Goal: Information Seeking & Learning: Learn about a topic

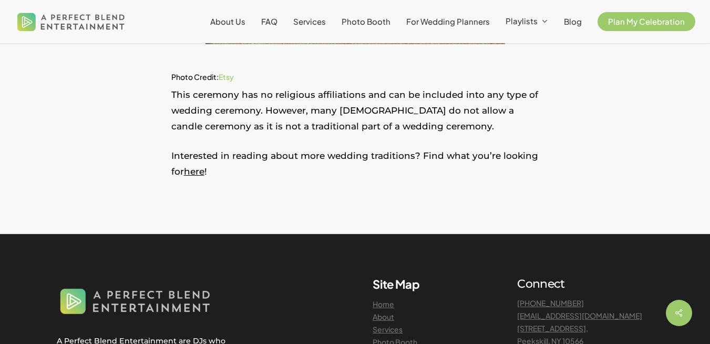
scroll to position [1449, 0]
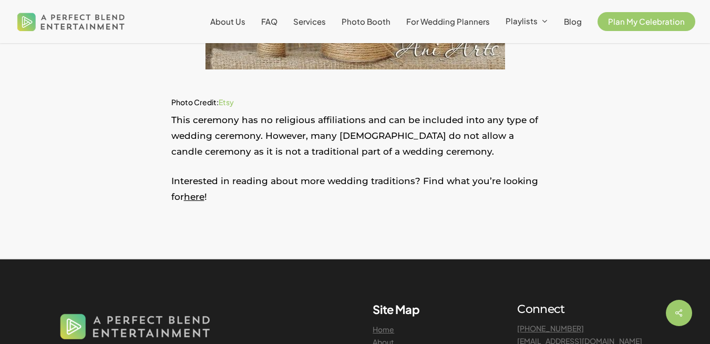
click at [201, 202] on link "here" at bounding box center [194, 196] width 21 height 11
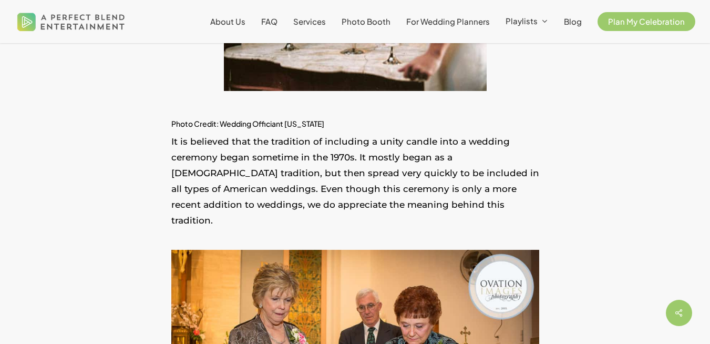
scroll to position [473, 0]
